Goal: Task Accomplishment & Management: Use online tool/utility

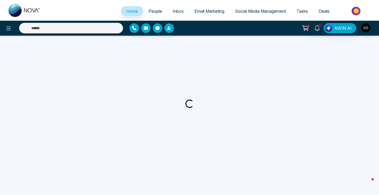
select select "*"
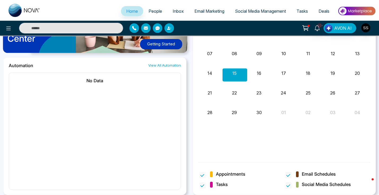
scroll to position [442, 0]
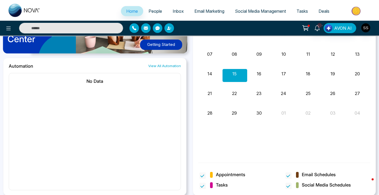
click at [251, 12] on span "Social Media Management" at bounding box center [260, 10] width 51 height 5
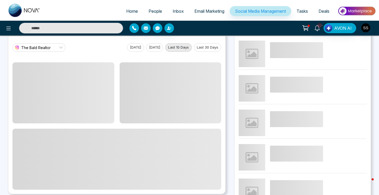
scroll to position [60, 0]
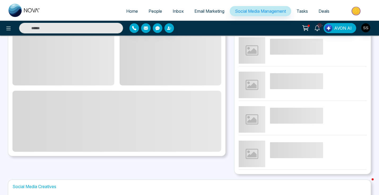
click at [199, 12] on span "Email Marketing" at bounding box center [209, 10] width 30 height 5
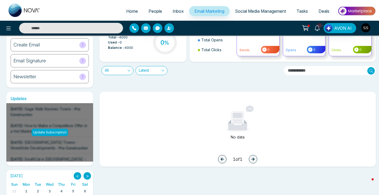
scroll to position [89, 0]
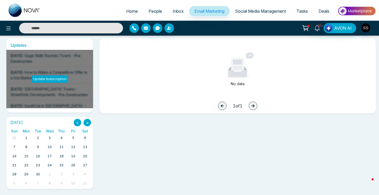
click at [167, 12] on link "Inbox" at bounding box center [178, 11] width 22 height 10
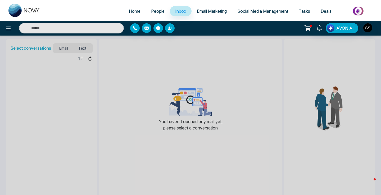
click at [153, 12] on span "People" at bounding box center [158, 10] width 14 height 5
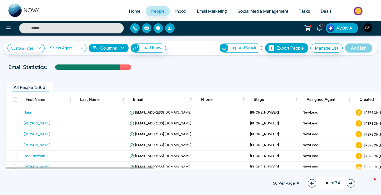
click at [129, 12] on span "Home" at bounding box center [135, 10] width 12 height 5
select select "*"
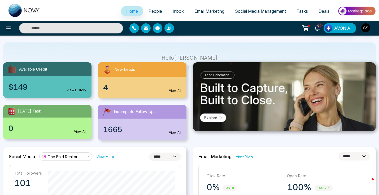
scroll to position [29, 0]
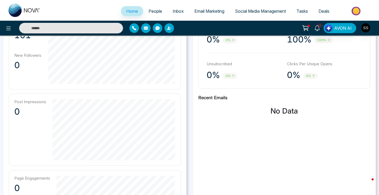
click at [37, 126] on div "Post Impressions 0" at bounding box center [30, 129] width 32 height 61
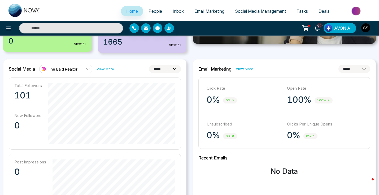
scroll to position [51, 0]
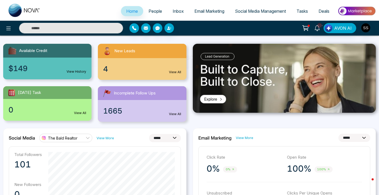
click at [148, 13] on span "People" at bounding box center [155, 10] width 14 height 5
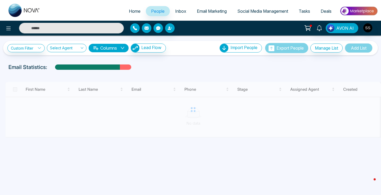
click at [180, 12] on span "Inbox" at bounding box center [180, 10] width 11 height 5
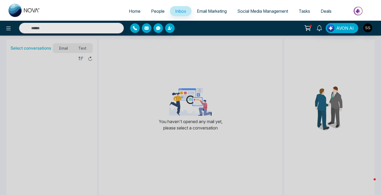
click at [211, 10] on span "Email Marketing" at bounding box center [212, 10] width 30 height 5
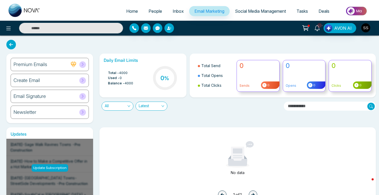
click at [73, 84] on div "Create Email" at bounding box center [50, 80] width 78 height 13
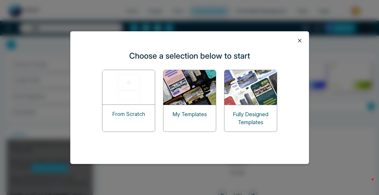
click at [264, 114] on p "Fully Designed Templates" at bounding box center [250, 118] width 52 height 16
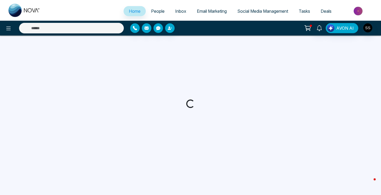
select select "*"
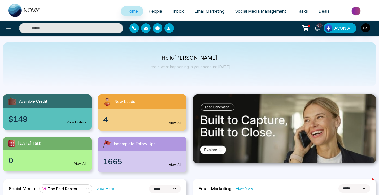
click at [202, 10] on span "Email Marketing" at bounding box center [209, 10] width 30 height 5
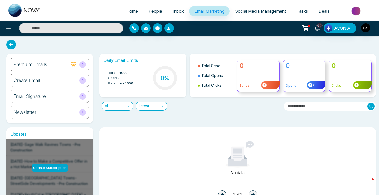
click at [70, 80] on div "Create Email" at bounding box center [50, 80] width 78 height 13
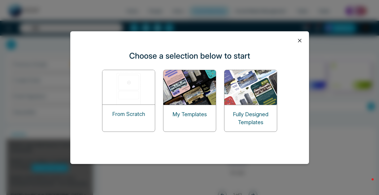
click at [197, 110] on p "My Templates" at bounding box center [189, 114] width 34 height 8
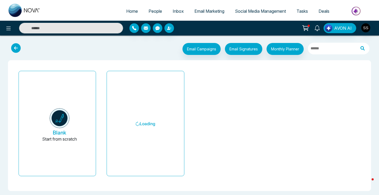
scroll to position [2, 0]
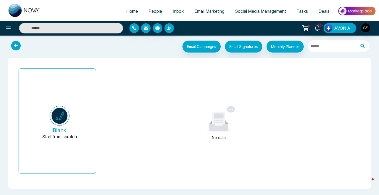
click at [248, 11] on span "Social Media Management" at bounding box center [260, 10] width 51 height 5
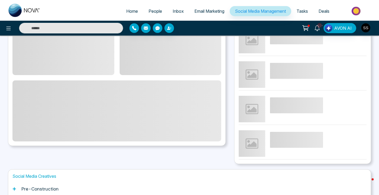
scroll to position [130, 0]
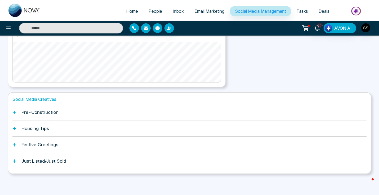
click at [72, 113] on div "Pre-Construction" at bounding box center [189, 112] width 354 height 16
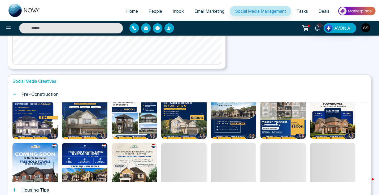
scroll to position [0, 0]
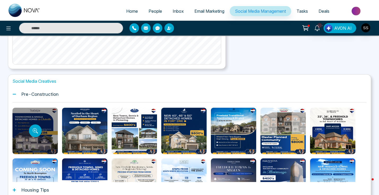
click at [51, 117] on div at bounding box center [34, 131] width 45 height 46
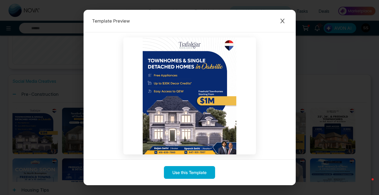
click at [63, 65] on div "Template Preview Use this Template" at bounding box center [189, 97] width 379 height 195
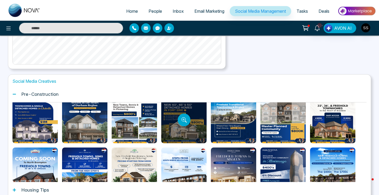
scroll to position [8, 0]
